Goal: Task Accomplishment & Management: Complete application form

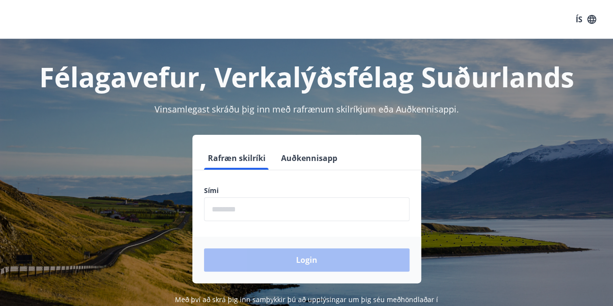
click at [289, 221] on form "Rafræn skilríki Auðkennisapp Sími ​ Login" at bounding box center [306, 214] width 229 height 137
click at [286, 219] on input "phone" at bounding box center [306, 209] width 205 height 24
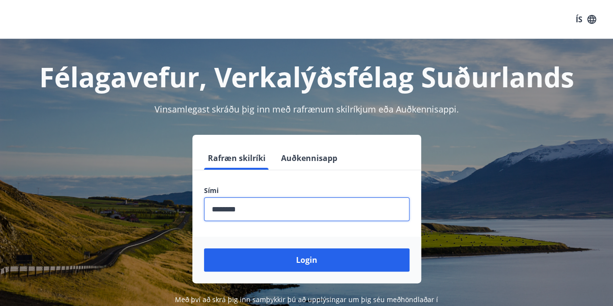
type input "********"
click at [204, 248] on button "Login" at bounding box center [306, 259] width 205 height 23
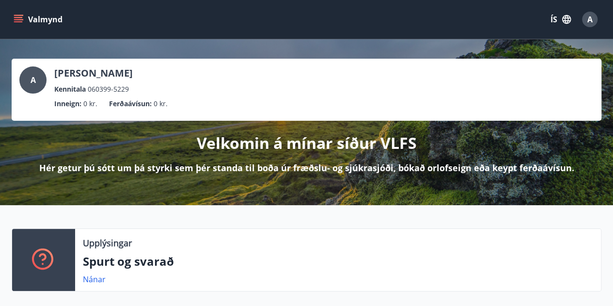
click at [552, 10] on div "ÍS A" at bounding box center [573, 19] width 56 height 23
click at [554, 16] on button "ÍS" at bounding box center [560, 19] width 31 height 17
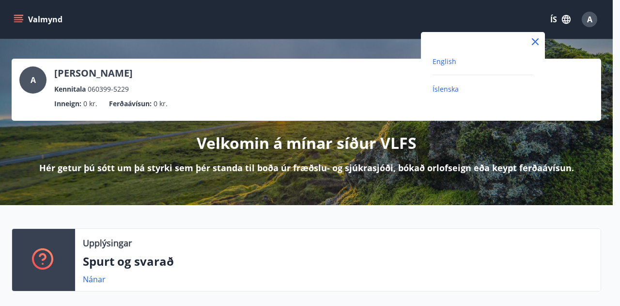
click at [450, 63] on span "English" at bounding box center [445, 61] width 24 height 9
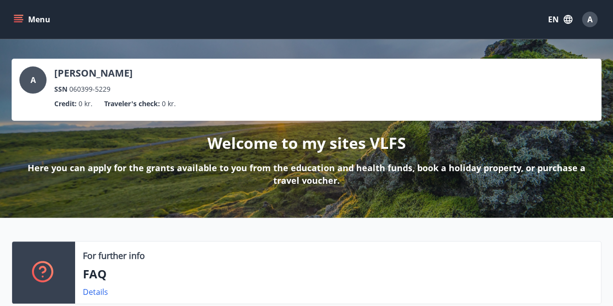
click at [12, 19] on button "Menu" at bounding box center [33, 19] width 43 height 17
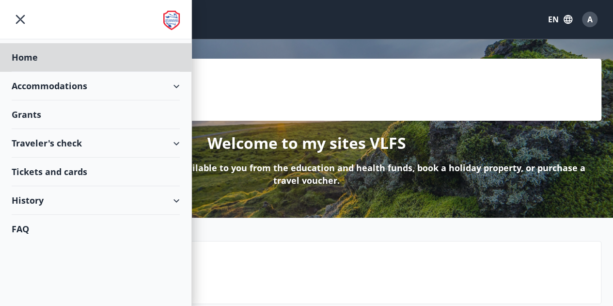
click at [107, 122] on div "Grants" at bounding box center [96, 114] width 168 height 29
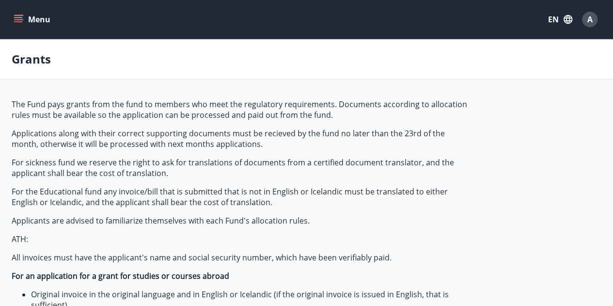
type input "***"
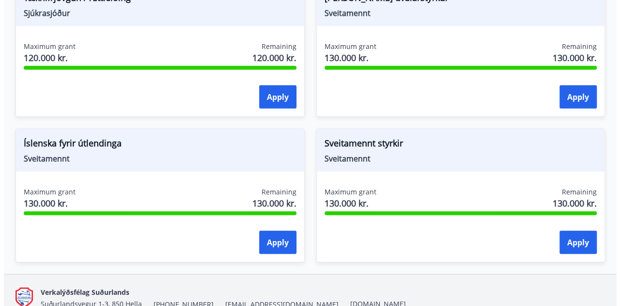
scroll to position [1350, 0]
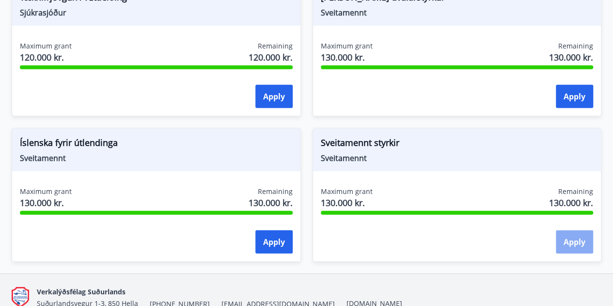
click at [574, 242] on button "Apply" at bounding box center [574, 241] width 37 height 23
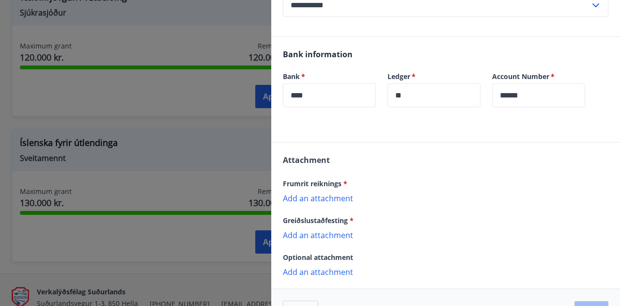
scroll to position [225, 0]
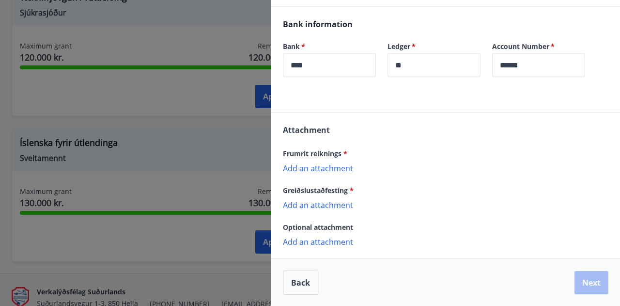
click at [314, 165] on p "Add an attachment" at bounding box center [446, 168] width 326 height 10
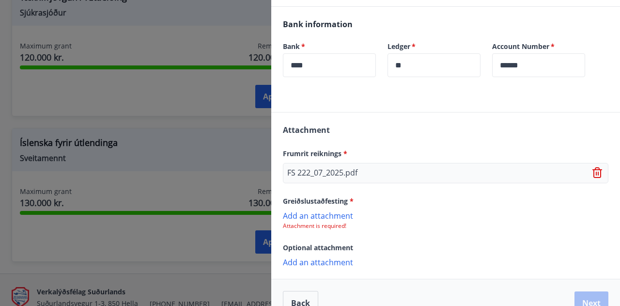
click at [324, 215] on p "Add an attachment" at bounding box center [446, 215] width 326 height 10
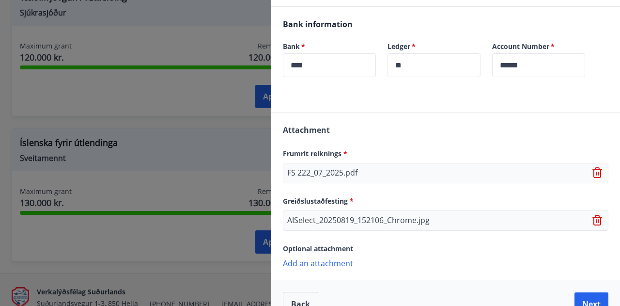
click at [329, 259] on p "Add an attachment" at bounding box center [446, 263] width 326 height 10
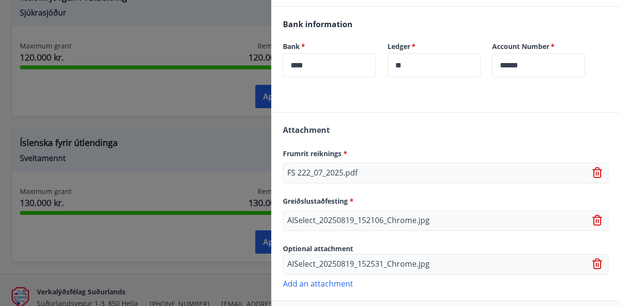
click at [342, 286] on p "Add an attachment" at bounding box center [446, 283] width 326 height 10
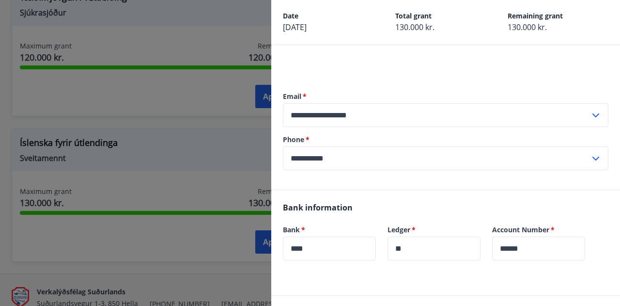
scroll to position [0, 0]
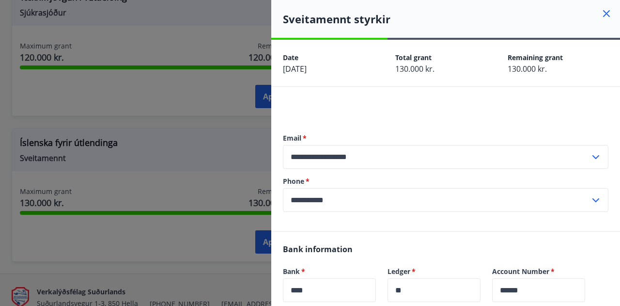
click at [524, 138] on label "Email   *" at bounding box center [446, 138] width 326 height 10
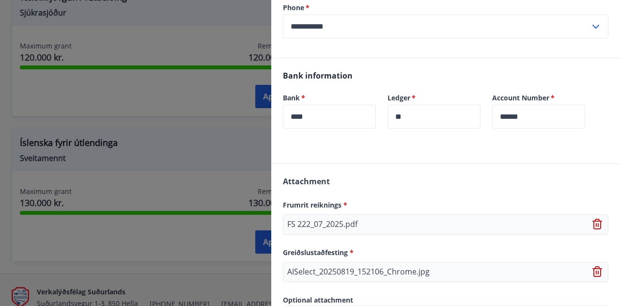
scroll to position [289, 0]
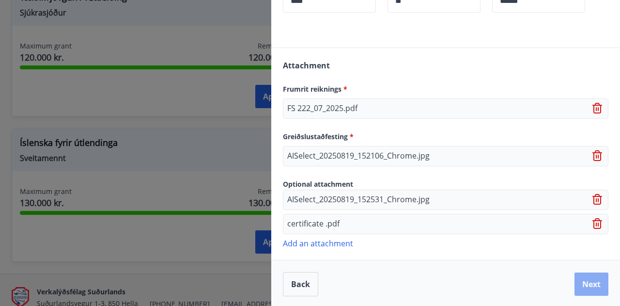
click at [588, 288] on button "Next" at bounding box center [592, 283] width 34 height 23
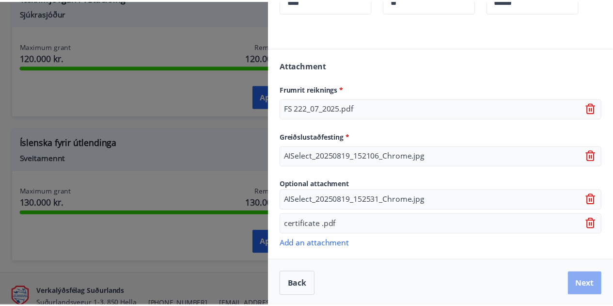
scroll to position [0, 0]
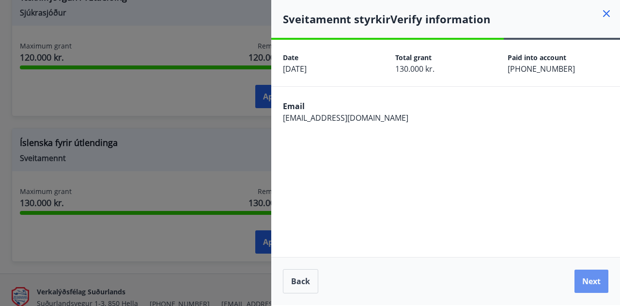
click at [588, 288] on button "Next" at bounding box center [592, 280] width 34 height 23
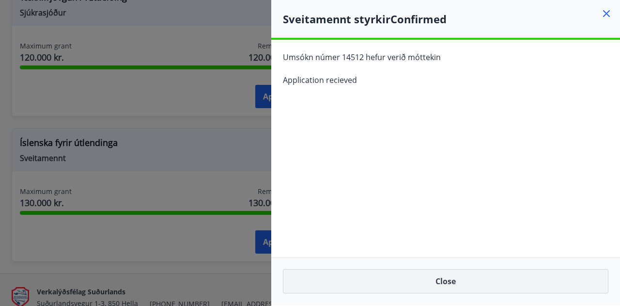
click at [460, 289] on button "Close" at bounding box center [446, 281] width 326 height 24
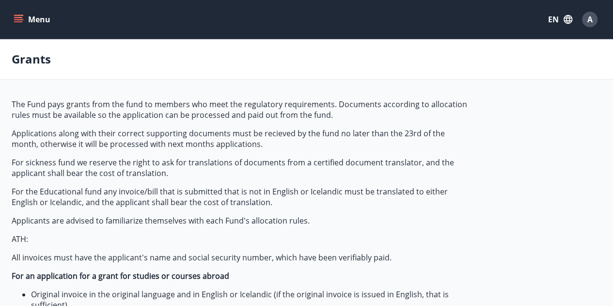
click at [18, 20] on icon "menu" at bounding box center [19, 20] width 10 height 10
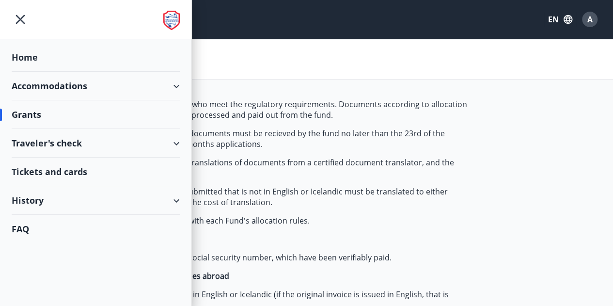
click at [64, 78] on div "Accommodations" at bounding box center [96, 86] width 168 height 29
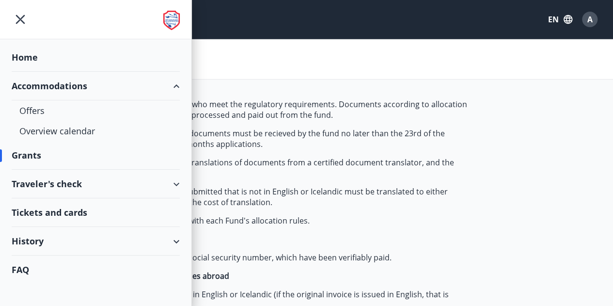
click at [49, 181] on div "Traveler's check" at bounding box center [96, 184] width 168 height 29
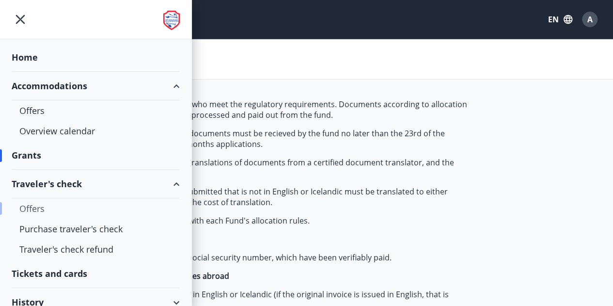
click at [31, 207] on div "Offers" at bounding box center [95, 208] width 153 height 20
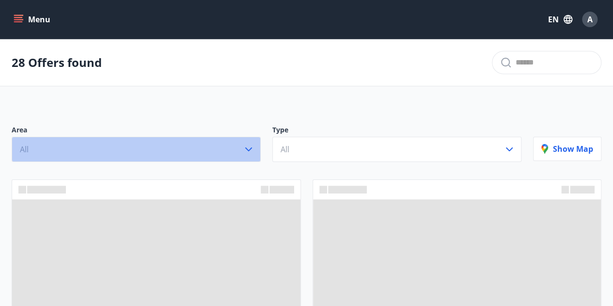
click at [62, 152] on button "All" at bounding box center [136, 149] width 249 height 25
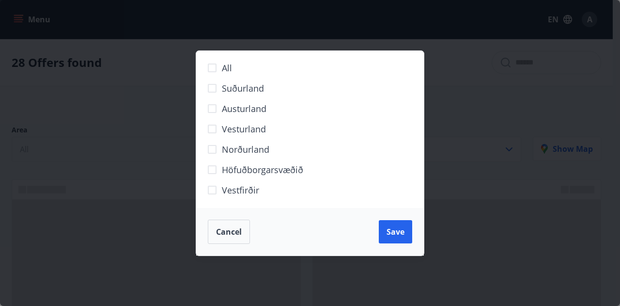
click at [62, 152] on div "All Suðurland Austurland Vesturland Norðurland Höfuðborgarsvæðið Vestfirðir Can…" at bounding box center [310, 153] width 620 height 306
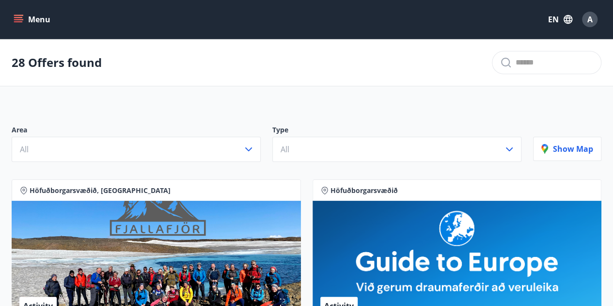
click at [15, 21] on icon "menu" at bounding box center [19, 20] width 10 height 10
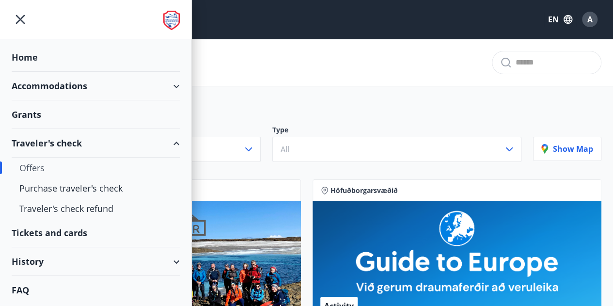
click at [57, 238] on div "Tickets and cards" at bounding box center [96, 233] width 168 height 29
click at [102, 87] on div "Accommodations" at bounding box center [96, 86] width 168 height 29
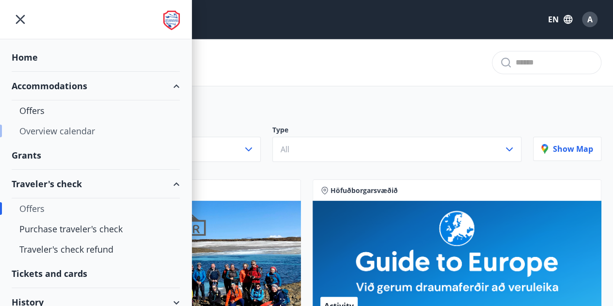
click at [66, 127] on div "Overview calendar" at bounding box center [95, 131] width 153 height 20
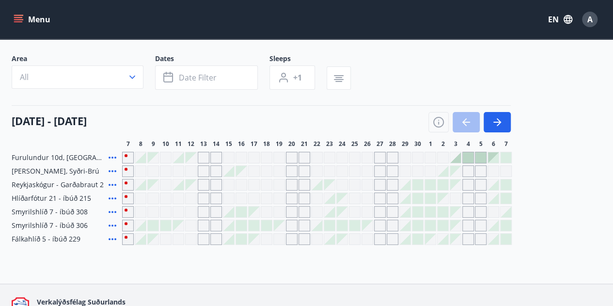
scroll to position [53, 0]
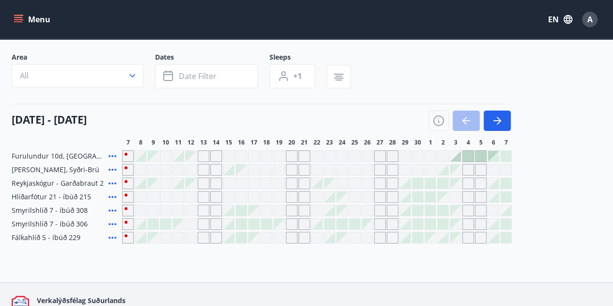
click at [293, 155] on div "Grey days are not available" at bounding box center [292, 156] width 12 height 12
click at [217, 222] on div "Grey days are not available" at bounding box center [216, 224] width 12 height 12
click at [357, 172] on div "Grey days are not available" at bounding box center [355, 170] width 12 height 12
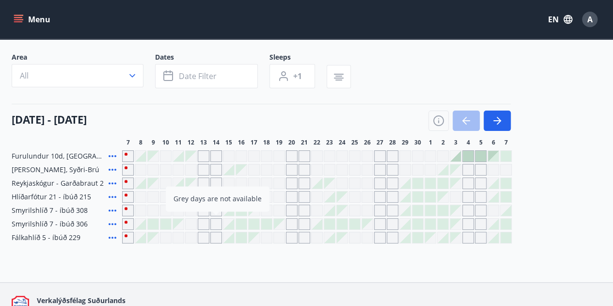
click at [357, 172] on div "Grey days are not available" at bounding box center [355, 170] width 12 height 12
click at [289, 215] on div "Furulundur 10d, Akureyri Grey days are not available Lyngbrekka, Syðri-Brú Reyk…" at bounding box center [307, 196] width 590 height 93
click at [289, 215] on div "Grey days are not available" at bounding box center [292, 210] width 12 height 12
click at [259, 206] on div at bounding box center [317, 210] width 390 height 12
click at [259, 206] on div "Grey days are not available" at bounding box center [254, 210] width 12 height 12
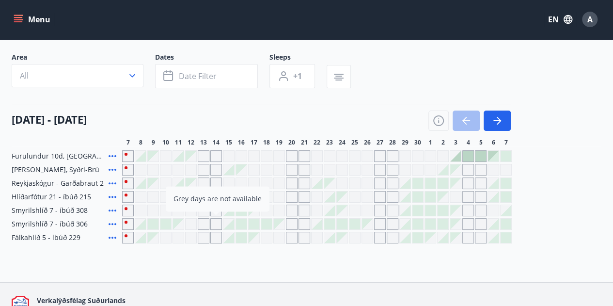
click at [259, 206] on div "Furulundur 10d, Akureyri Grey days are not available Lyngbrekka, Syðri-Brú Reyk…" at bounding box center [307, 196] width 590 height 93
click at [215, 199] on div "Furulundur 10d, Akureyri Grey days are not available Lyngbrekka, Syðri-Brú Reyk…" at bounding box center [307, 196] width 590 height 93
click at [215, 204] on div "Grey days are not available" at bounding box center [216, 210] width 12 height 12
click at [249, 219] on div at bounding box center [254, 224] width 11 height 11
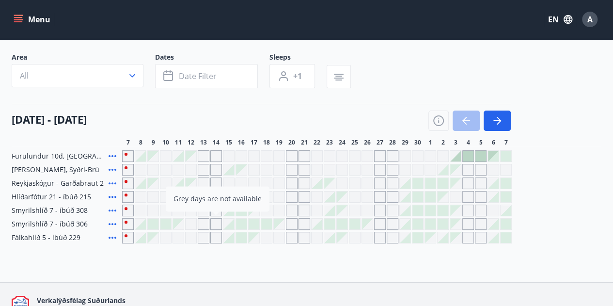
click at [306, 232] on div "Grey days are not available" at bounding box center [304, 238] width 12 height 12
click at [497, 115] on icon "button" at bounding box center [497, 121] width 12 height 12
click at [242, 197] on div "Grey days are not available" at bounding box center [241, 197] width 11 height 0
click at [32, 26] on button "Menu" at bounding box center [33, 19] width 43 height 17
click at [20, 29] on div "Menu EN A" at bounding box center [307, 19] width 590 height 23
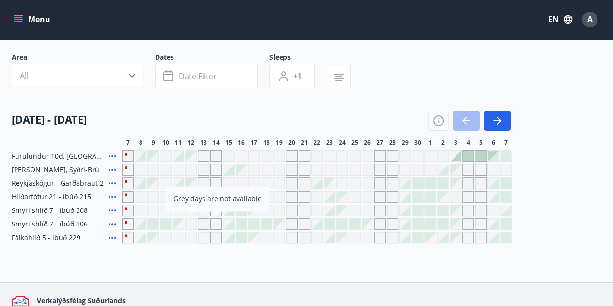
click at [19, 17] on icon "menu" at bounding box center [18, 17] width 9 height 1
click at [24, 27] on button "Menu" at bounding box center [33, 19] width 43 height 17
click at [22, 16] on icon "menu" at bounding box center [19, 20] width 10 height 10
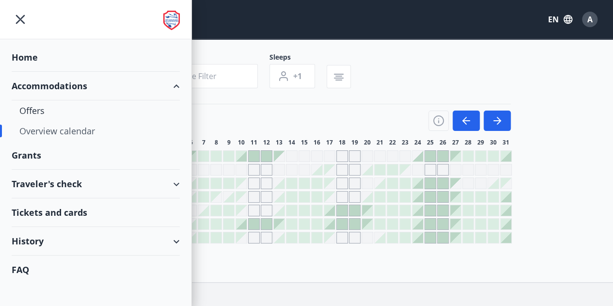
scroll to position [0, 0]
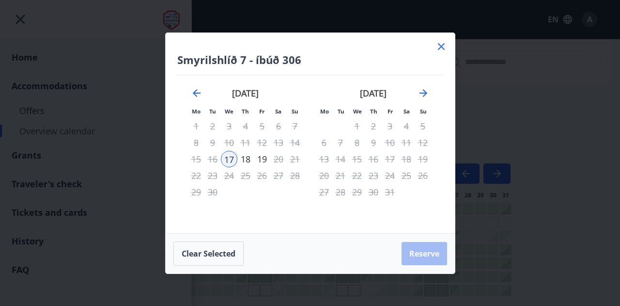
click at [444, 41] on icon at bounding box center [442, 47] width 12 height 12
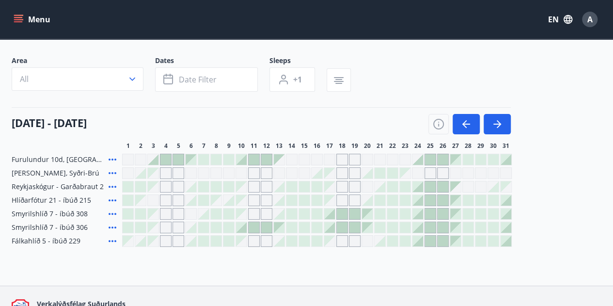
scroll to position [51, 0]
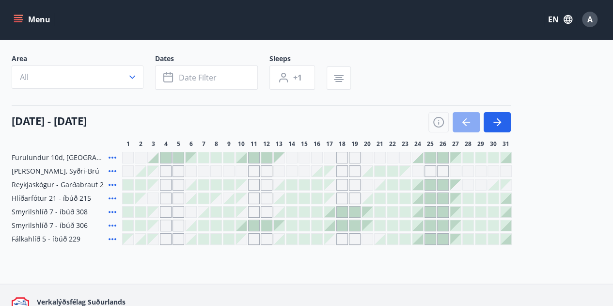
click at [472, 123] on button "button" at bounding box center [466, 122] width 27 height 20
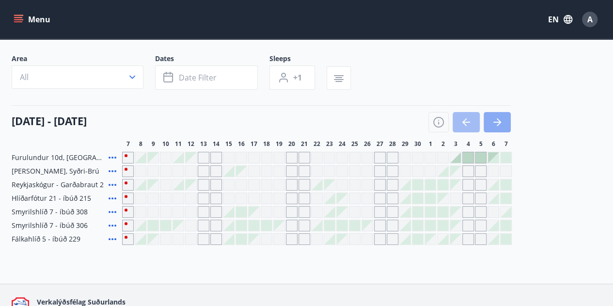
click at [498, 120] on icon "button" at bounding box center [499, 122] width 4 height 8
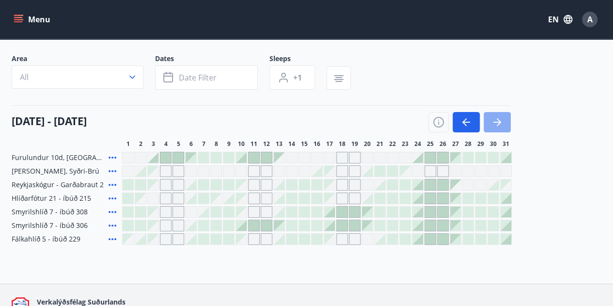
click at [498, 120] on icon "button" at bounding box center [499, 122] width 4 height 8
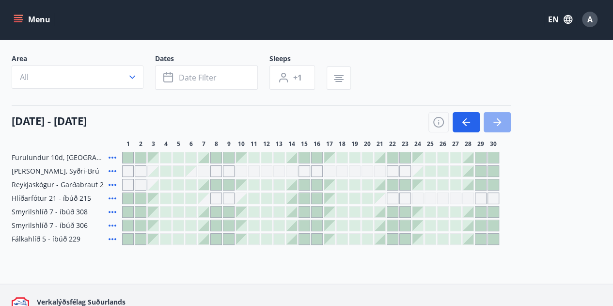
click at [500, 119] on icon "button" at bounding box center [497, 122] width 12 height 12
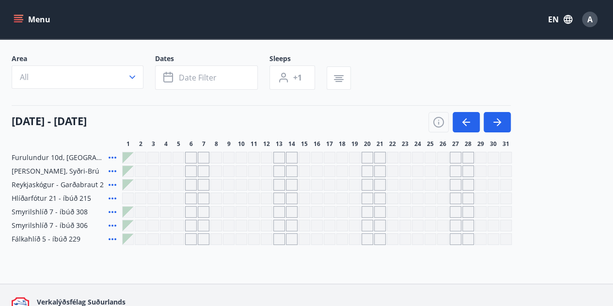
click at [432, 213] on div "Grey days are not available" at bounding box center [430, 212] width 12 height 12
click at [499, 122] on icon "button" at bounding box center [497, 122] width 8 height 1
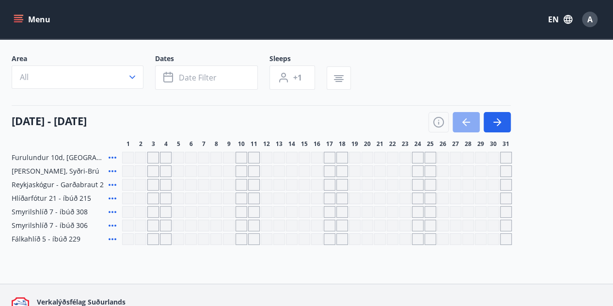
click at [464, 124] on icon "button" at bounding box center [464, 122] width 4 height 8
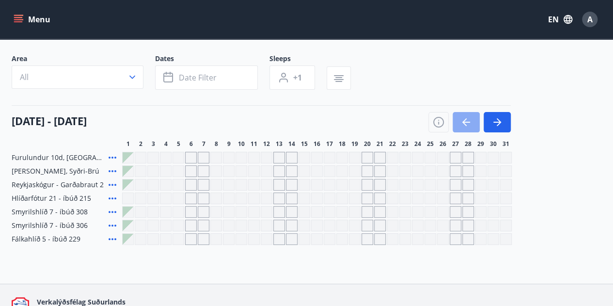
click at [464, 124] on icon "button" at bounding box center [464, 122] width 4 height 8
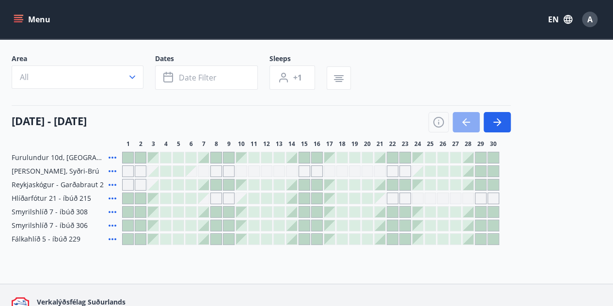
click at [454, 121] on button "button" at bounding box center [466, 122] width 27 height 20
